Goal: Task Accomplishment & Management: Manage account settings

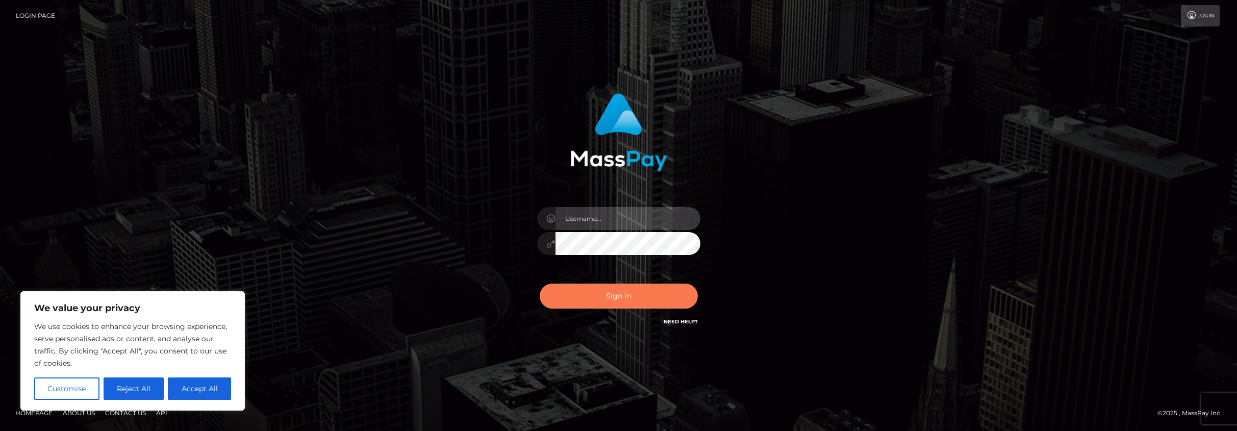
type input "brent.goodwin"
click at [615, 298] on button "Sign in" at bounding box center [619, 296] width 158 height 25
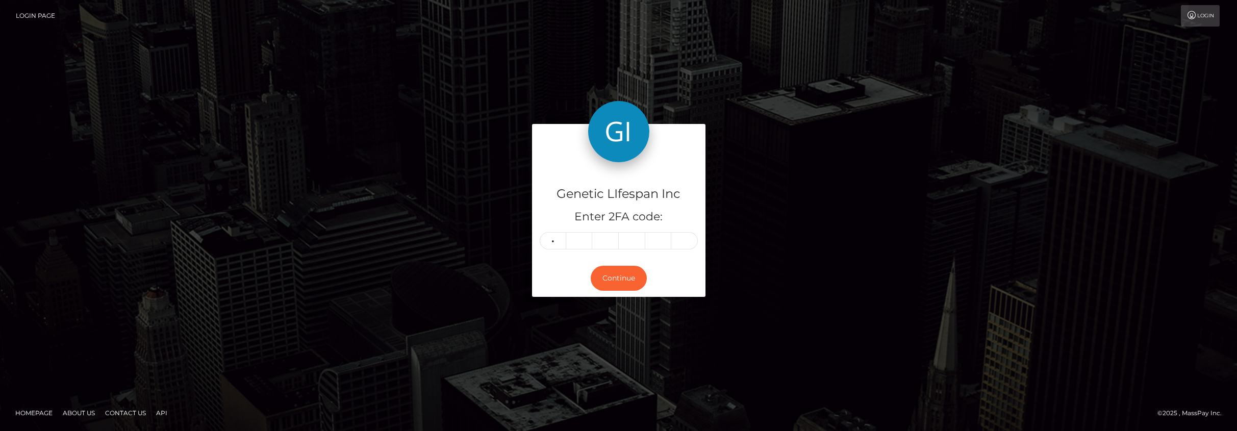
type input "9"
type input "8"
type input "5"
type input "0"
type input "5"
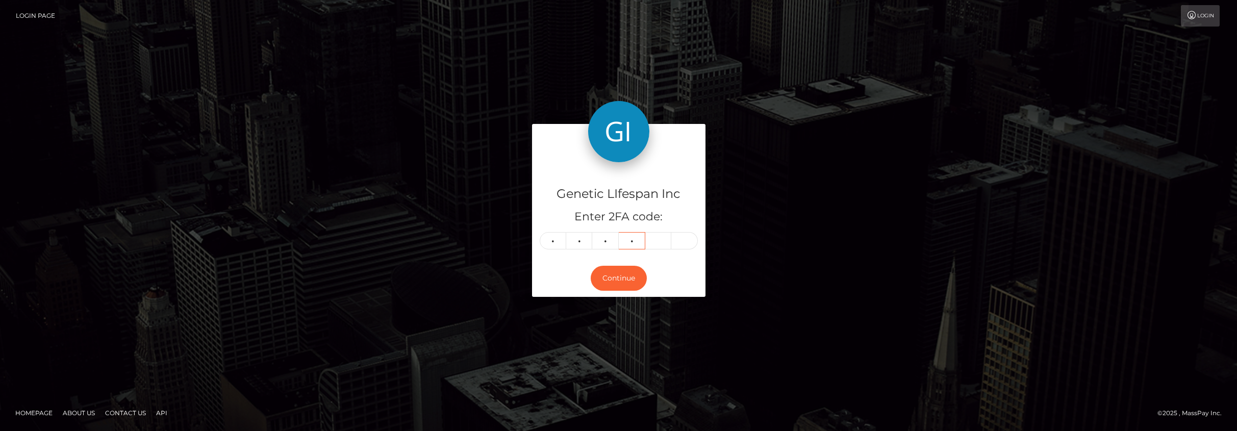
type input "5"
type input "9"
type input "2"
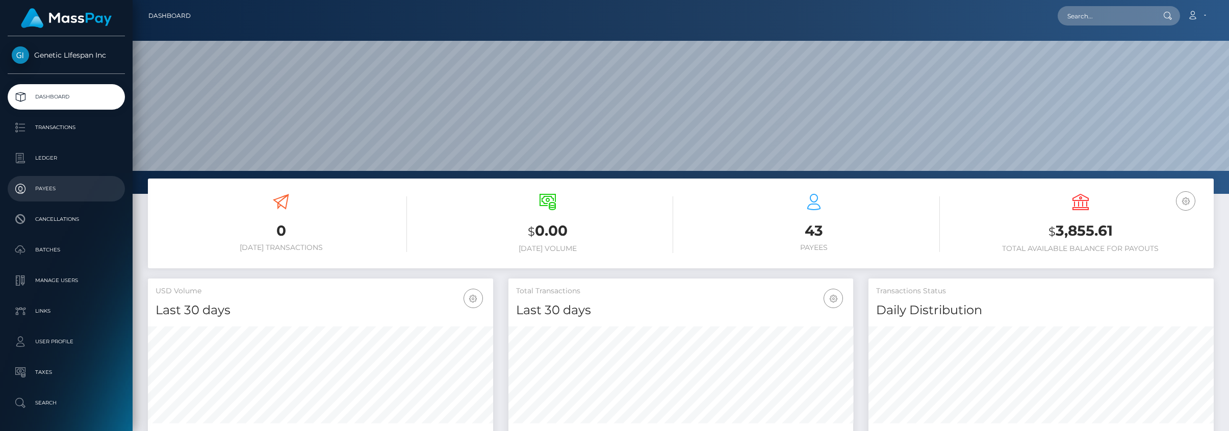
scroll to position [181, 345]
click at [54, 186] on p "Payees" at bounding box center [66, 188] width 109 height 15
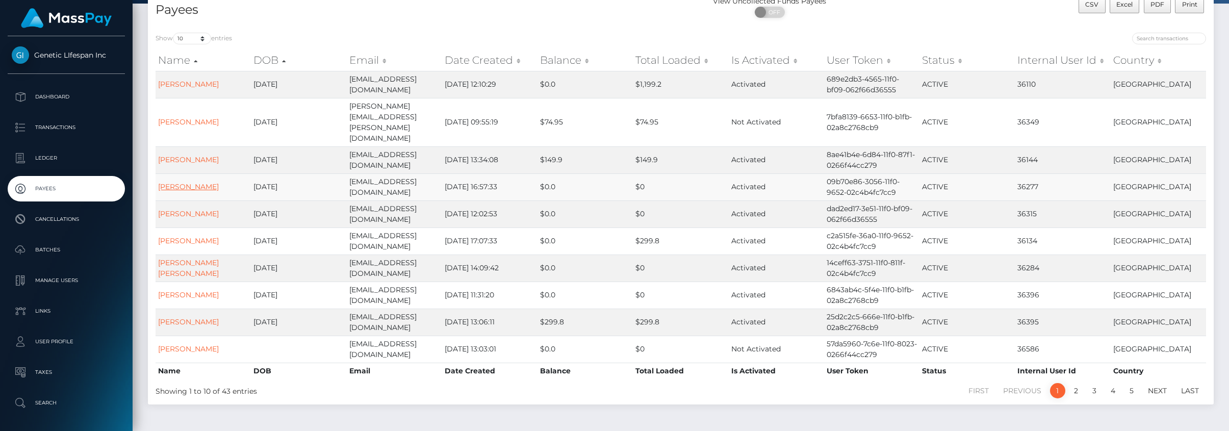
scroll to position [72, 0]
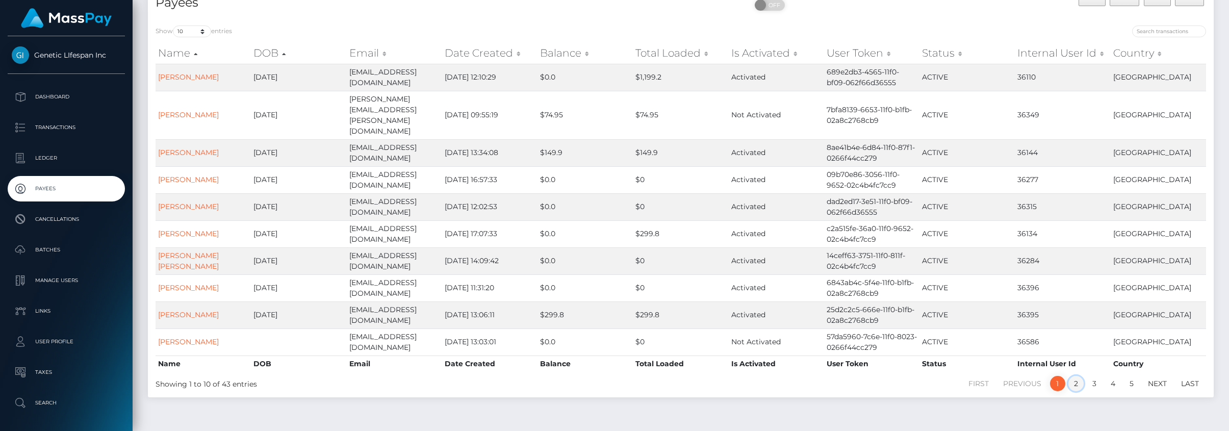
click at [1079, 376] on link "2" at bounding box center [1076, 383] width 15 height 15
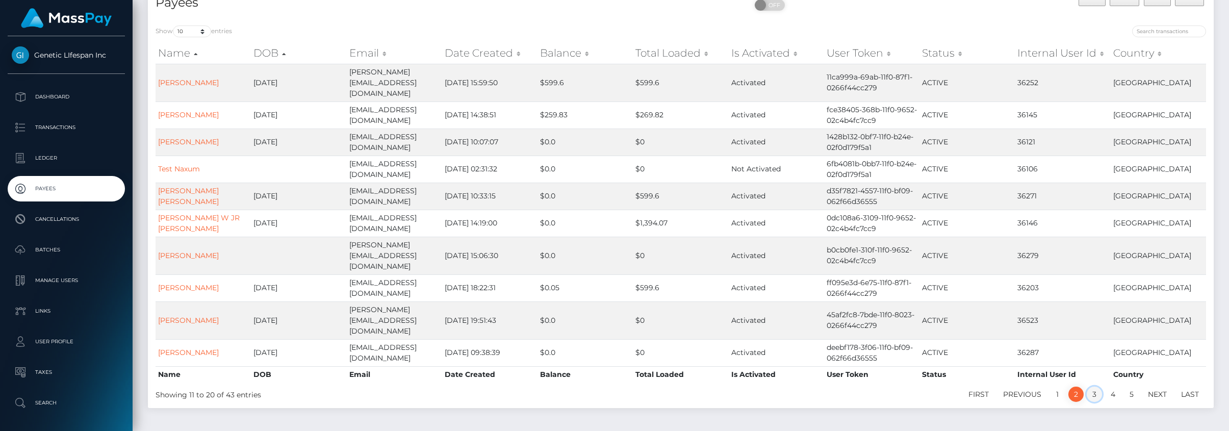
click at [1097, 387] on link "3" at bounding box center [1094, 394] width 15 height 15
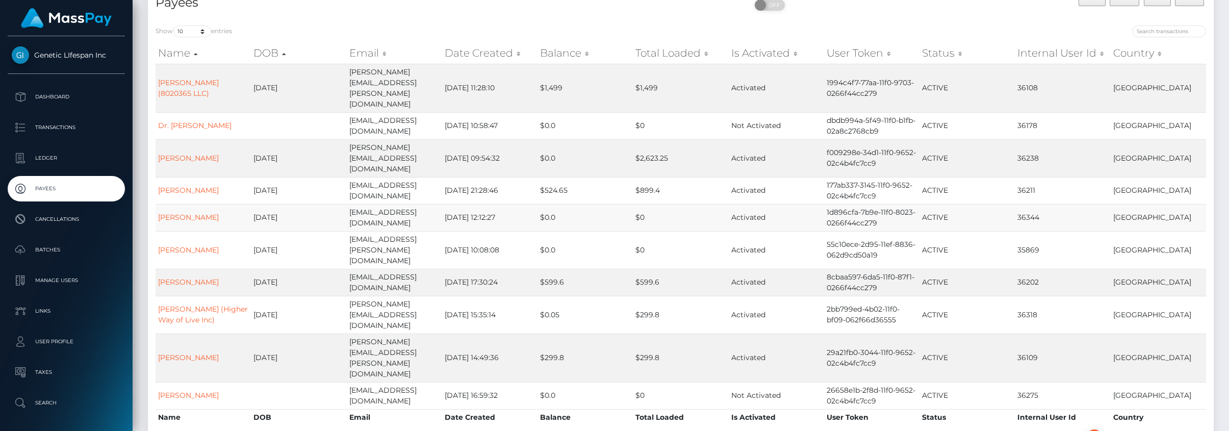
click at [496, 204] on td "2025-08-17 12:12:27" at bounding box center [489, 217] width 95 height 27
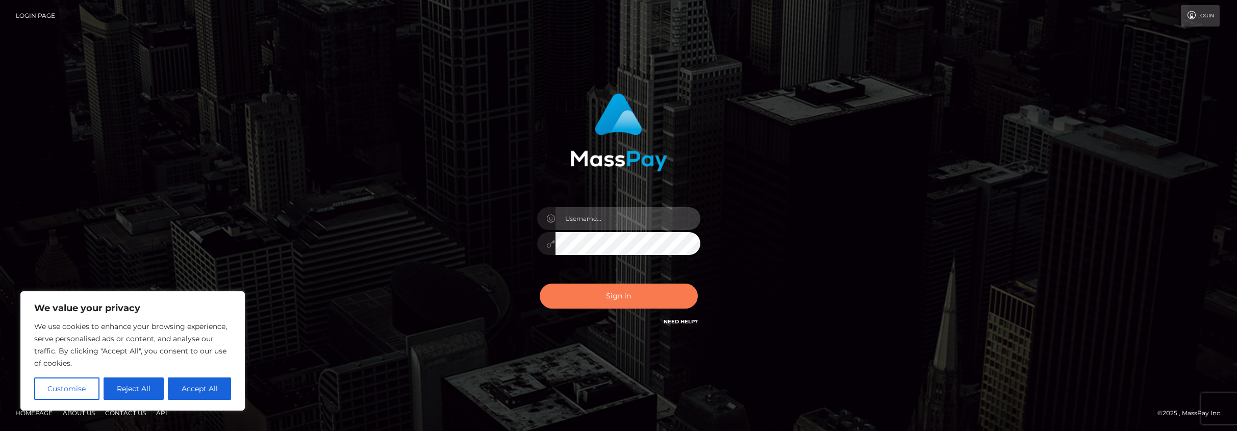
type input "brent.goodwin"
click at [612, 297] on button "Sign in" at bounding box center [619, 296] width 158 height 25
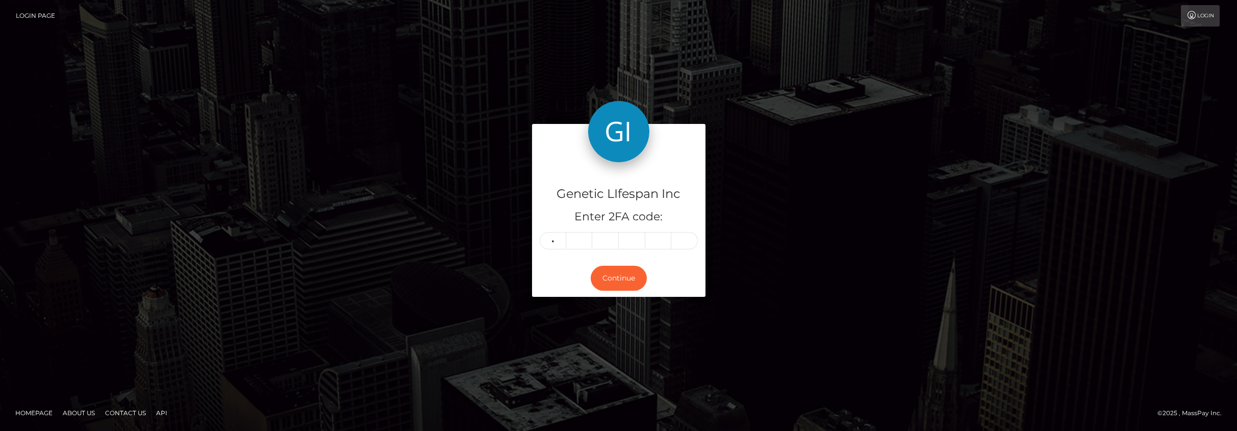
type input "6"
type input "3"
type input "8"
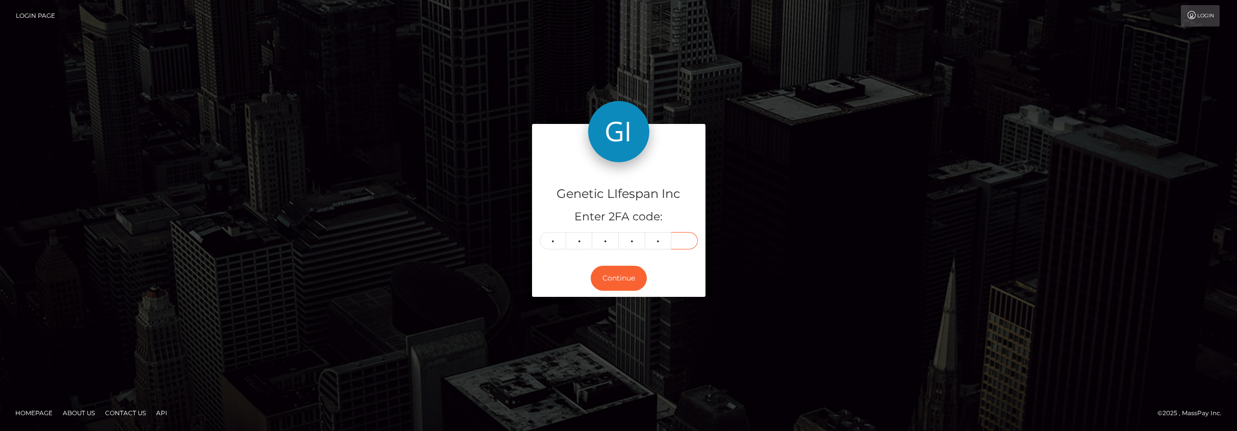
type input "7"
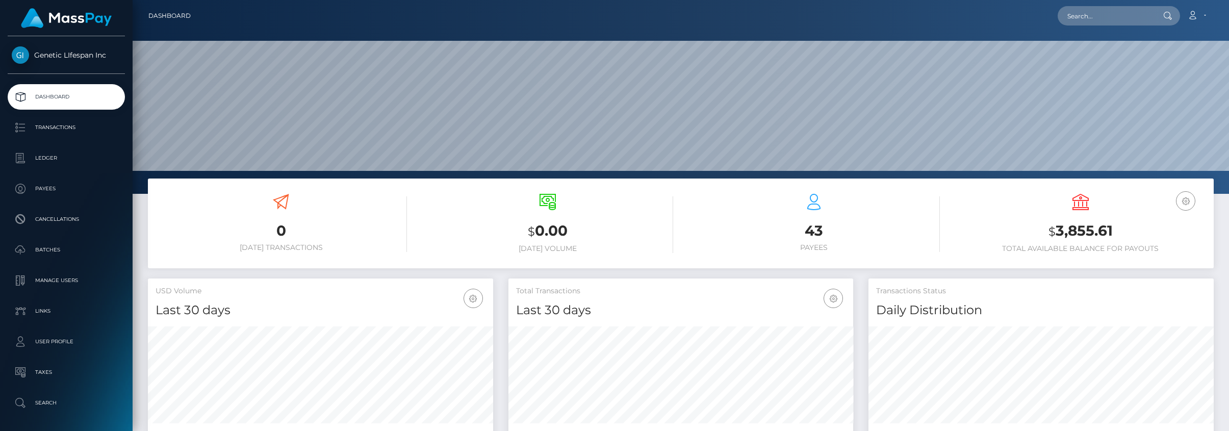
scroll to position [181, 345]
click at [53, 184] on p "Payees" at bounding box center [66, 188] width 109 height 15
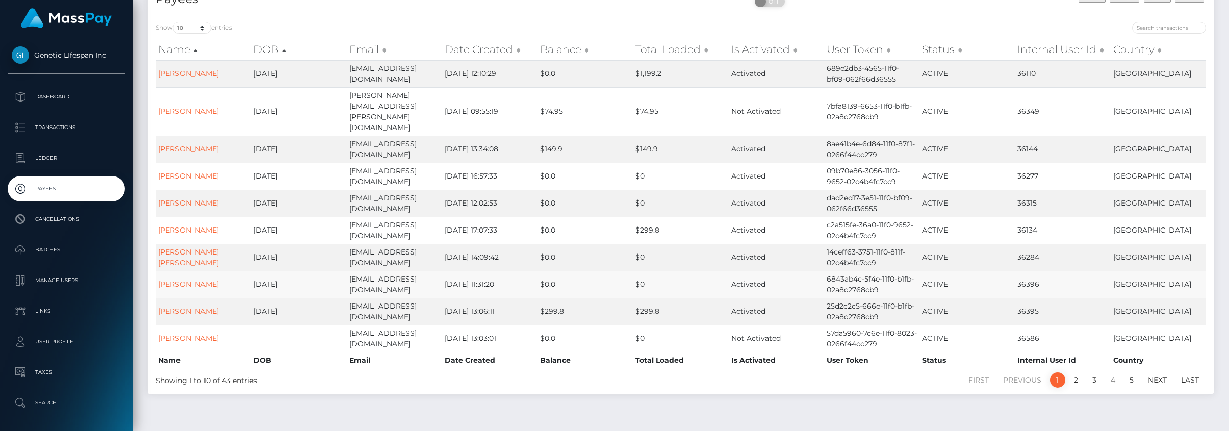
scroll to position [78, 0]
click at [1076, 370] on link "2" at bounding box center [1076, 377] width 15 height 15
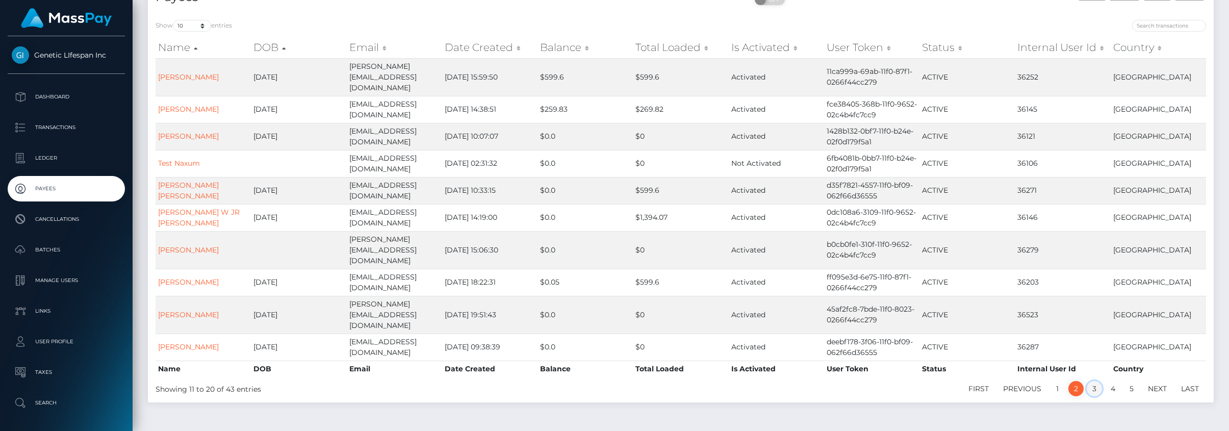
click at [1096, 381] on link "3" at bounding box center [1094, 388] width 15 height 15
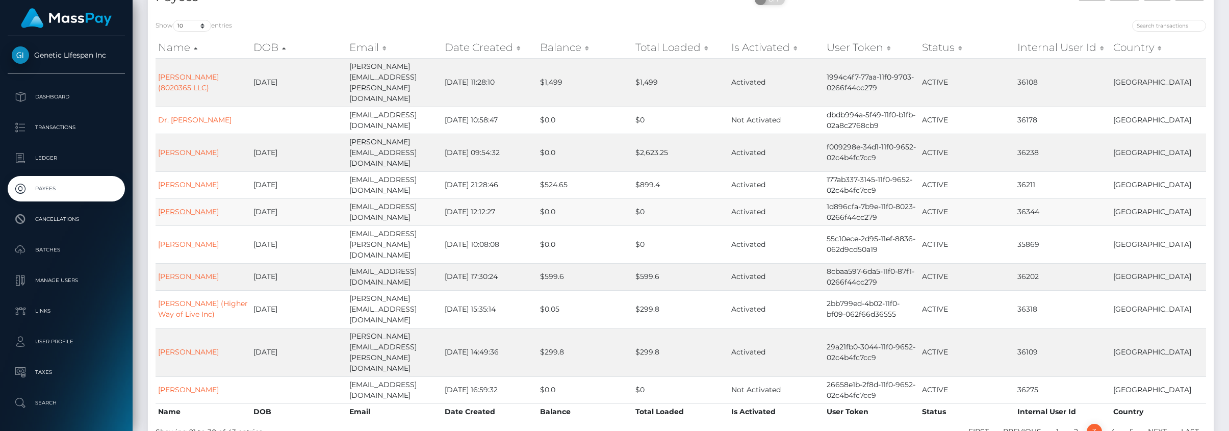
click at [201, 207] on link "[PERSON_NAME]" at bounding box center [188, 211] width 61 height 9
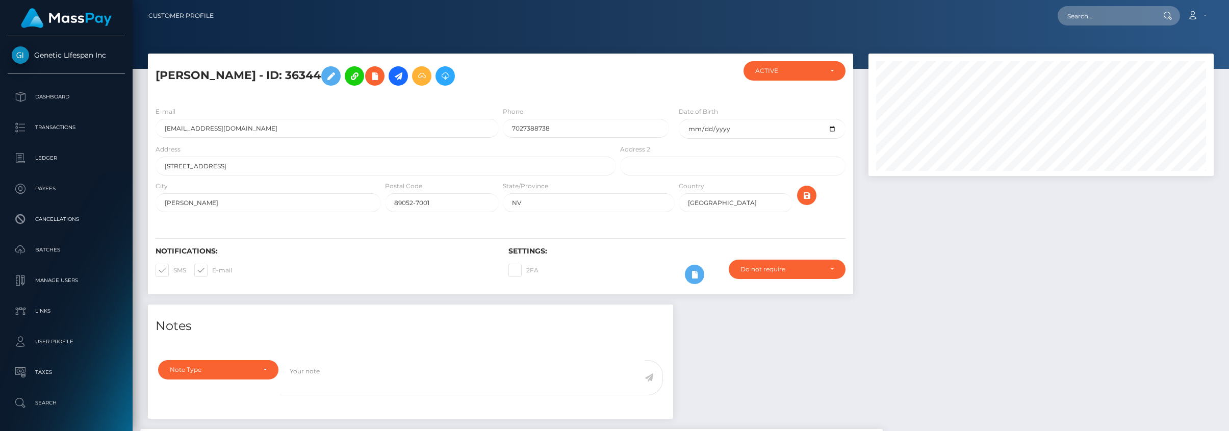
scroll to position [509962, 509739]
click at [826, 69] on div "ACTIVE" at bounding box center [794, 71] width 79 height 8
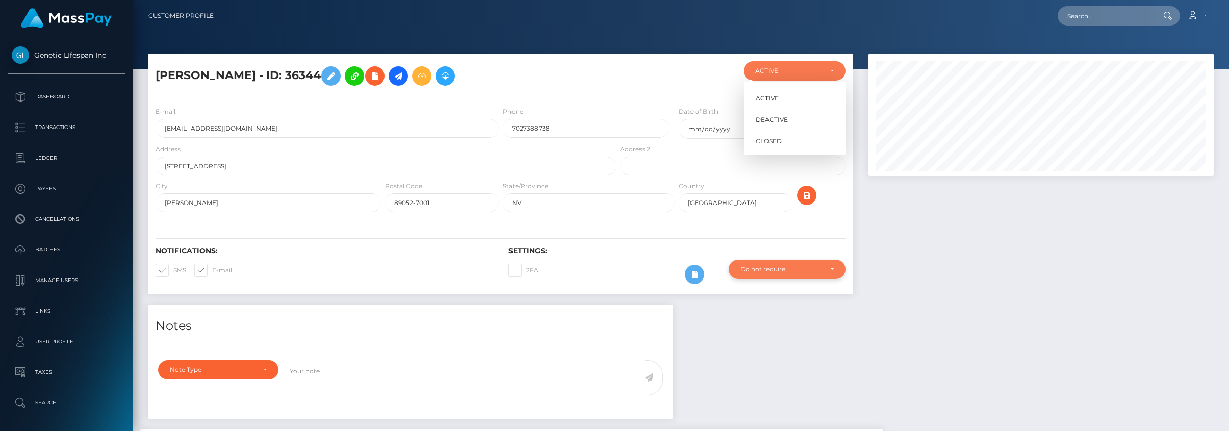
click at [829, 264] on div "Do not require" at bounding box center [787, 269] width 117 height 19
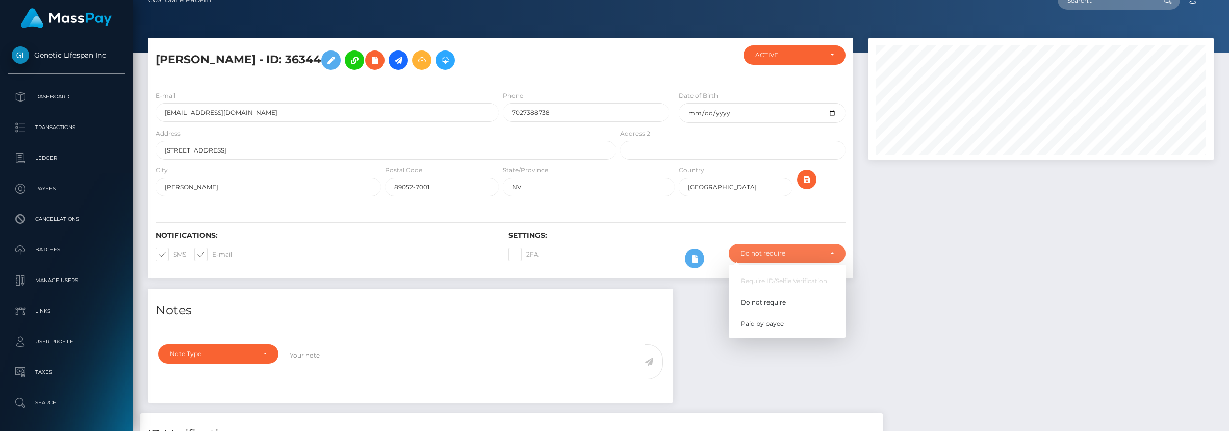
scroll to position [0, 0]
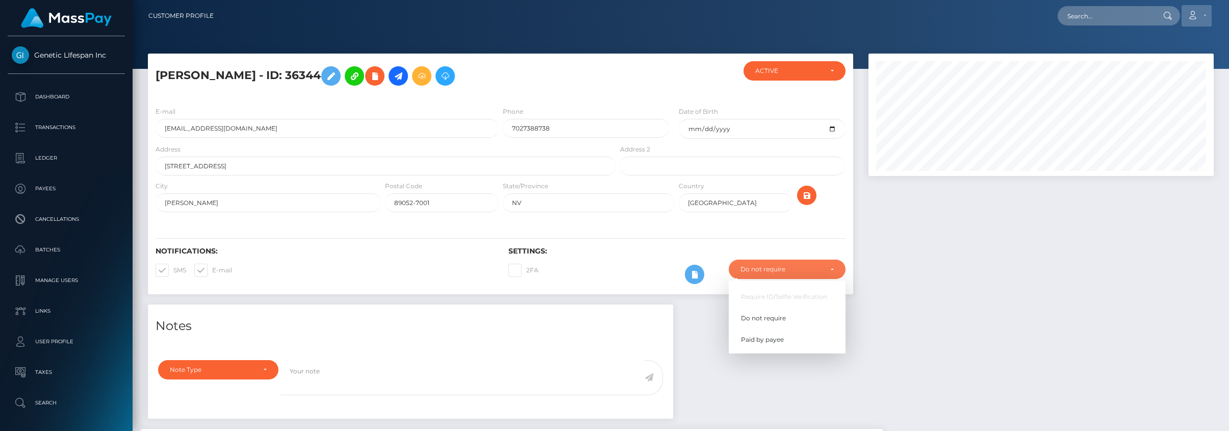
click at [1192, 14] on icon at bounding box center [1192, 15] width 11 height 8
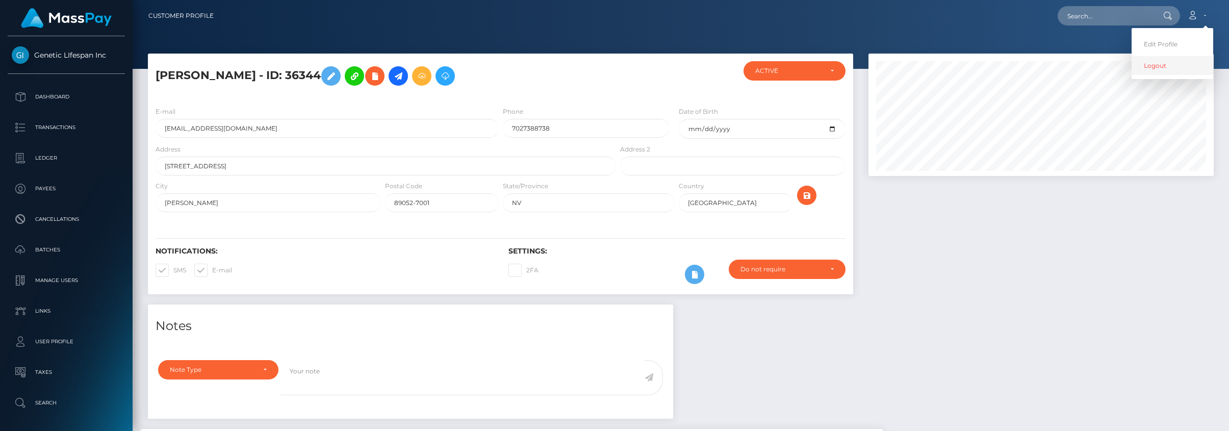
click at [1152, 62] on link "Logout" at bounding box center [1173, 65] width 82 height 19
